Goal: Information Seeking & Learning: Learn about a topic

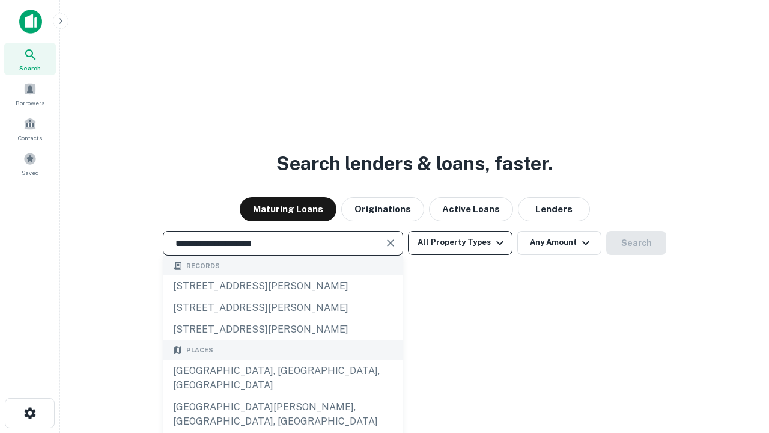
click at [282, 396] on div "[GEOGRAPHIC_DATA], [GEOGRAPHIC_DATA], [GEOGRAPHIC_DATA]" at bounding box center [282, 378] width 239 height 36
click at [460, 242] on button "All Property Types" at bounding box center [460, 243] width 105 height 24
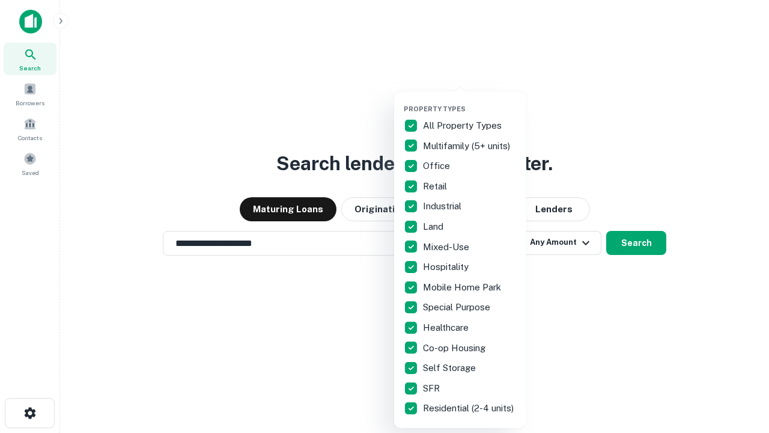
type input "**********"
click at [470, 101] on button "button" at bounding box center [470, 101] width 132 height 1
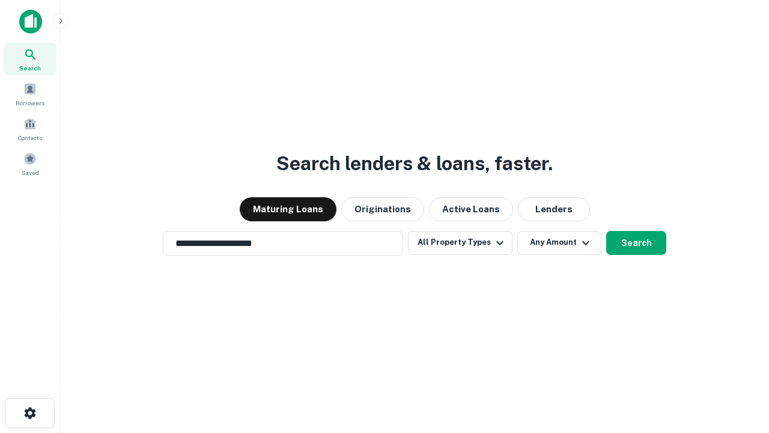
scroll to position [7, 145]
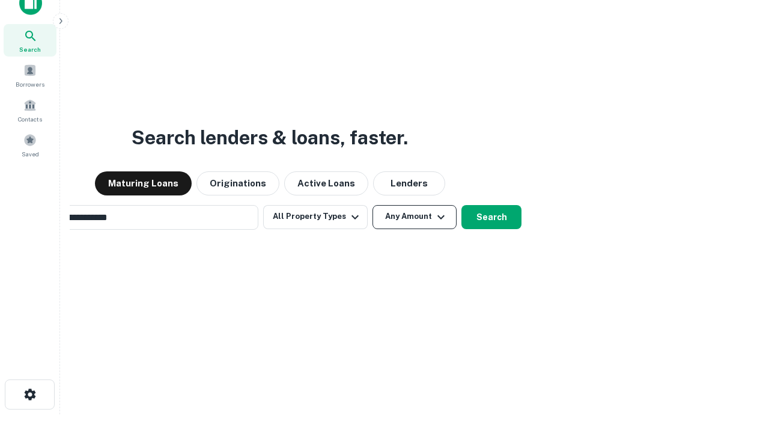
click at [373, 205] on button "Any Amount" at bounding box center [415, 217] width 84 height 24
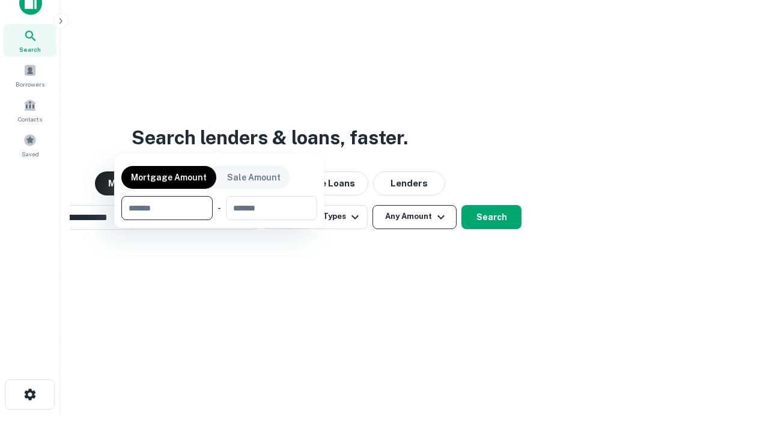
scroll to position [19, 0]
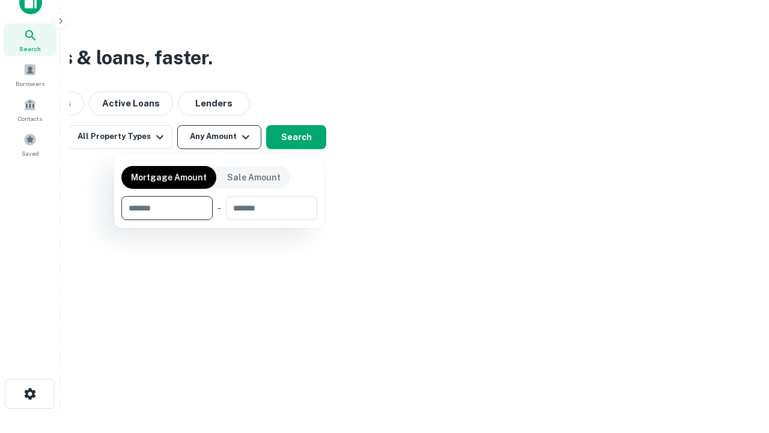
type input "*******"
click at [219, 220] on button "button" at bounding box center [219, 220] width 196 height 1
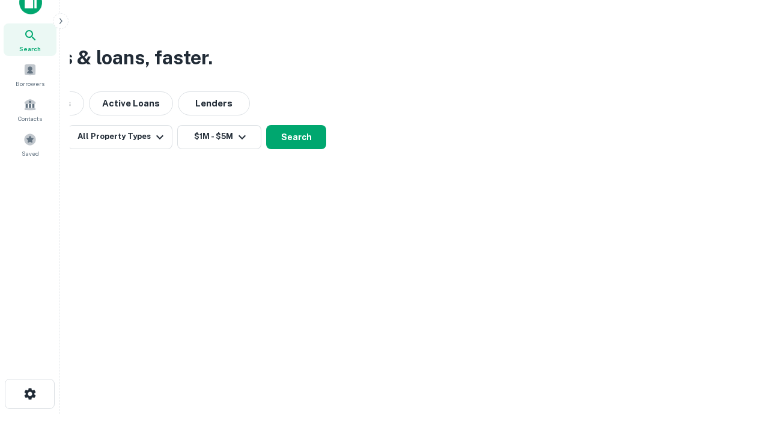
scroll to position [19, 0]
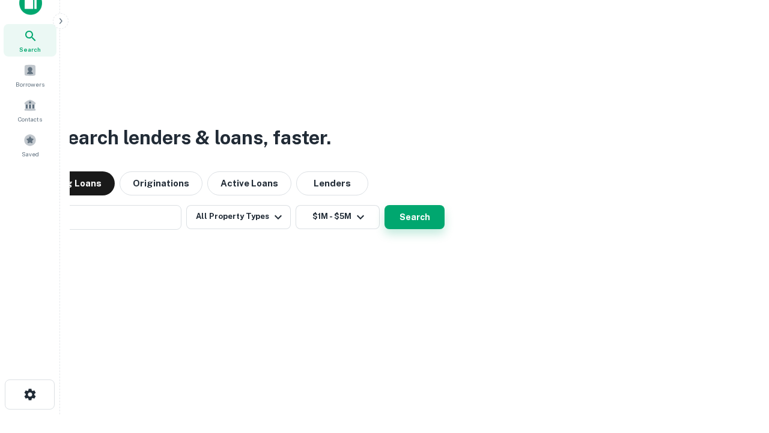
click at [385, 205] on button "Search" at bounding box center [415, 217] width 60 height 24
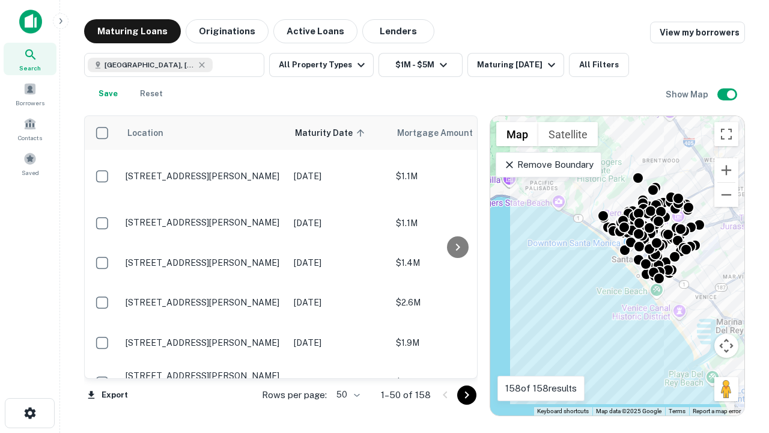
click at [346, 394] on body "Search Borrowers Contacts Saved Maturing Loans Originations Active Loans Lender…" at bounding box center [384, 216] width 769 height 433
click at [347, 364] on li "25" at bounding box center [346, 364] width 35 height 22
